Goal: Information Seeking & Learning: Learn about a topic

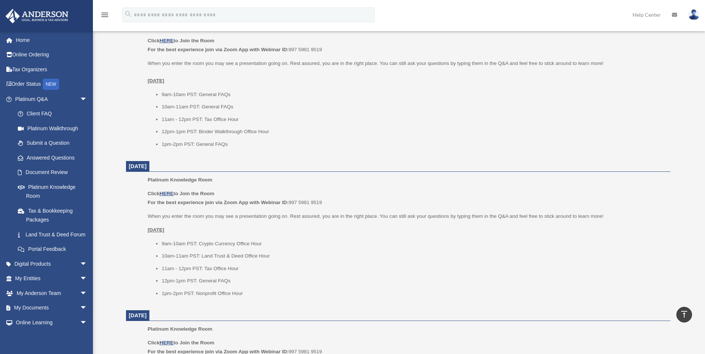
scroll to position [260, 0]
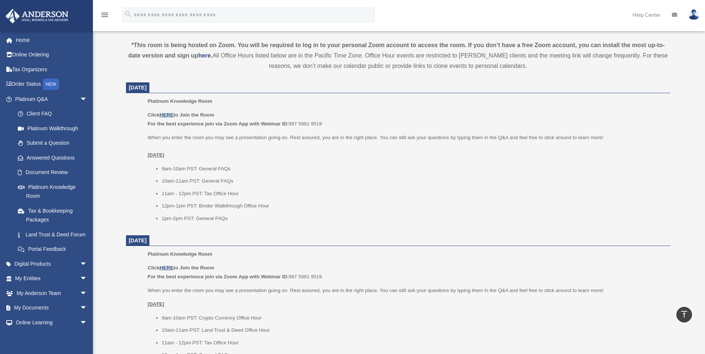
click at [162, 114] on u "HERE" at bounding box center [166, 115] width 14 height 6
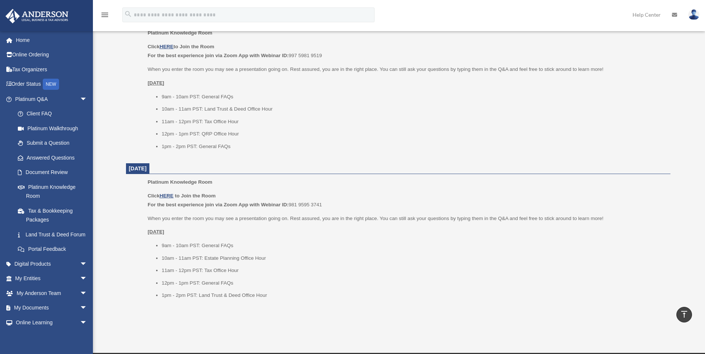
scroll to position [919, 0]
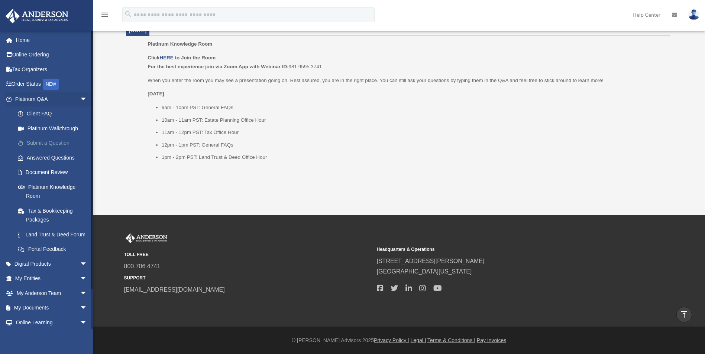
click at [61, 141] on link "Submit a Question" at bounding box center [54, 143] width 88 height 15
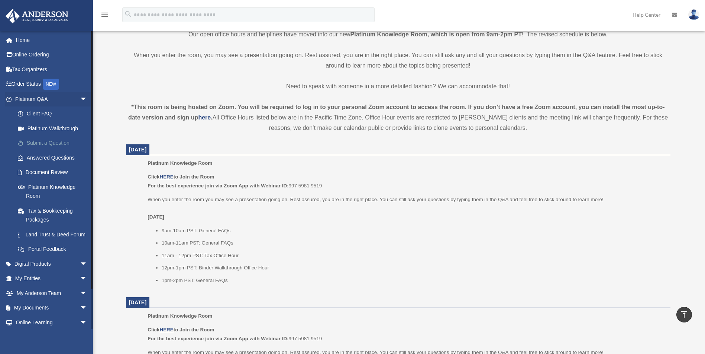
click at [61, 141] on link "Submit a Question" at bounding box center [54, 143] width 88 height 15
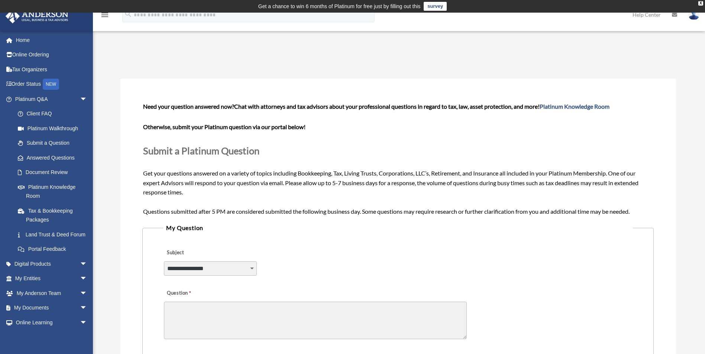
scroll to position [260, 0]
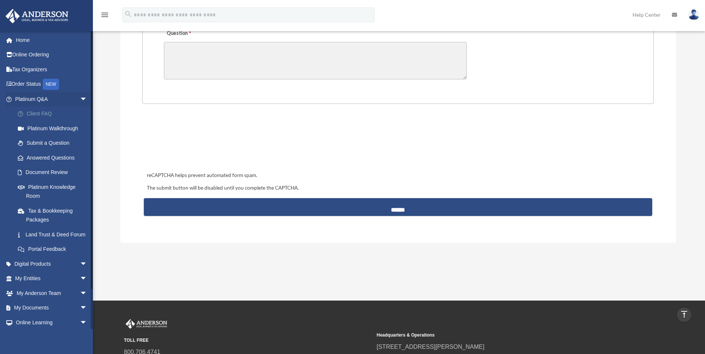
click at [37, 113] on link "Client FAQ" at bounding box center [54, 114] width 88 height 15
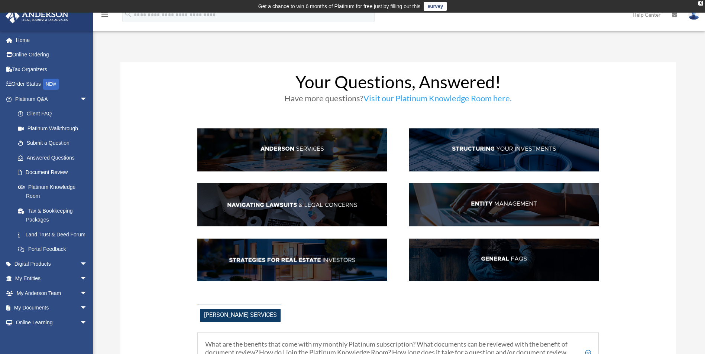
click at [431, 255] on img at bounding box center [504, 260] width 190 height 43
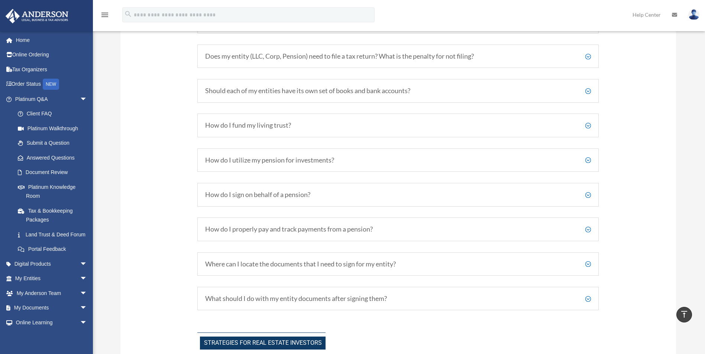
scroll to position [1199, 0]
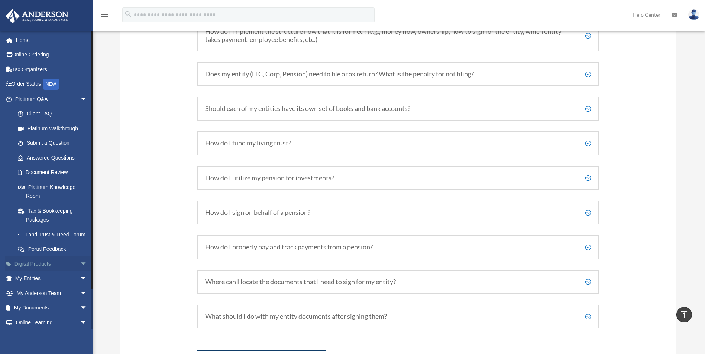
click at [68, 272] on link "Digital Products arrow_drop_down" at bounding box center [51, 264] width 93 height 15
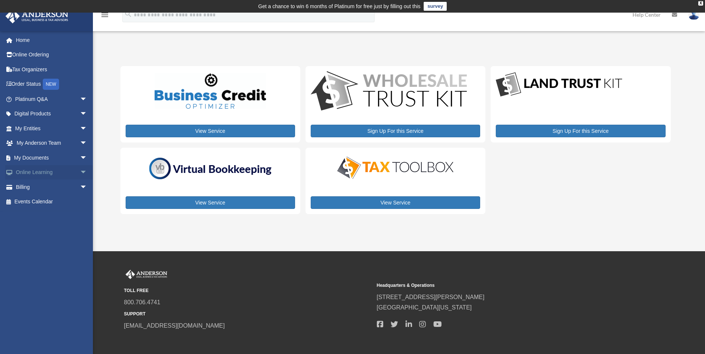
click at [80, 174] on span "arrow_drop_down" at bounding box center [87, 172] width 15 height 15
click at [80, 97] on span "arrow_drop_down" at bounding box center [87, 99] width 15 height 15
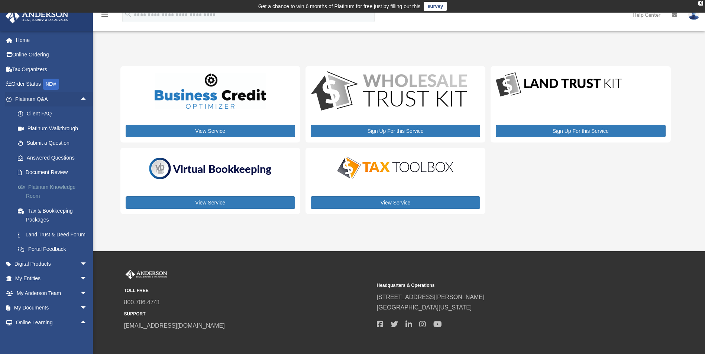
click at [63, 187] on link "Platinum Knowledge Room" at bounding box center [54, 192] width 88 height 24
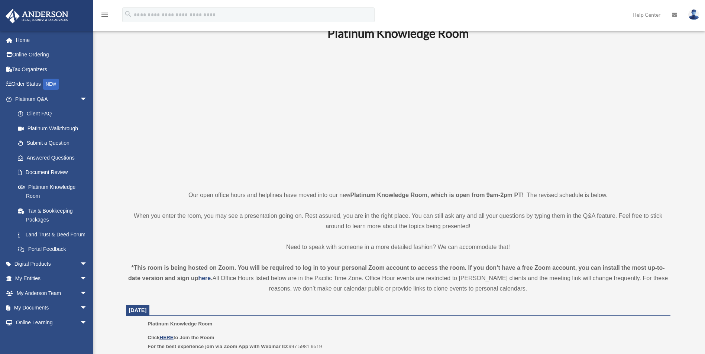
scroll to position [74, 0]
